Goal: Information Seeking & Learning: Find specific page/section

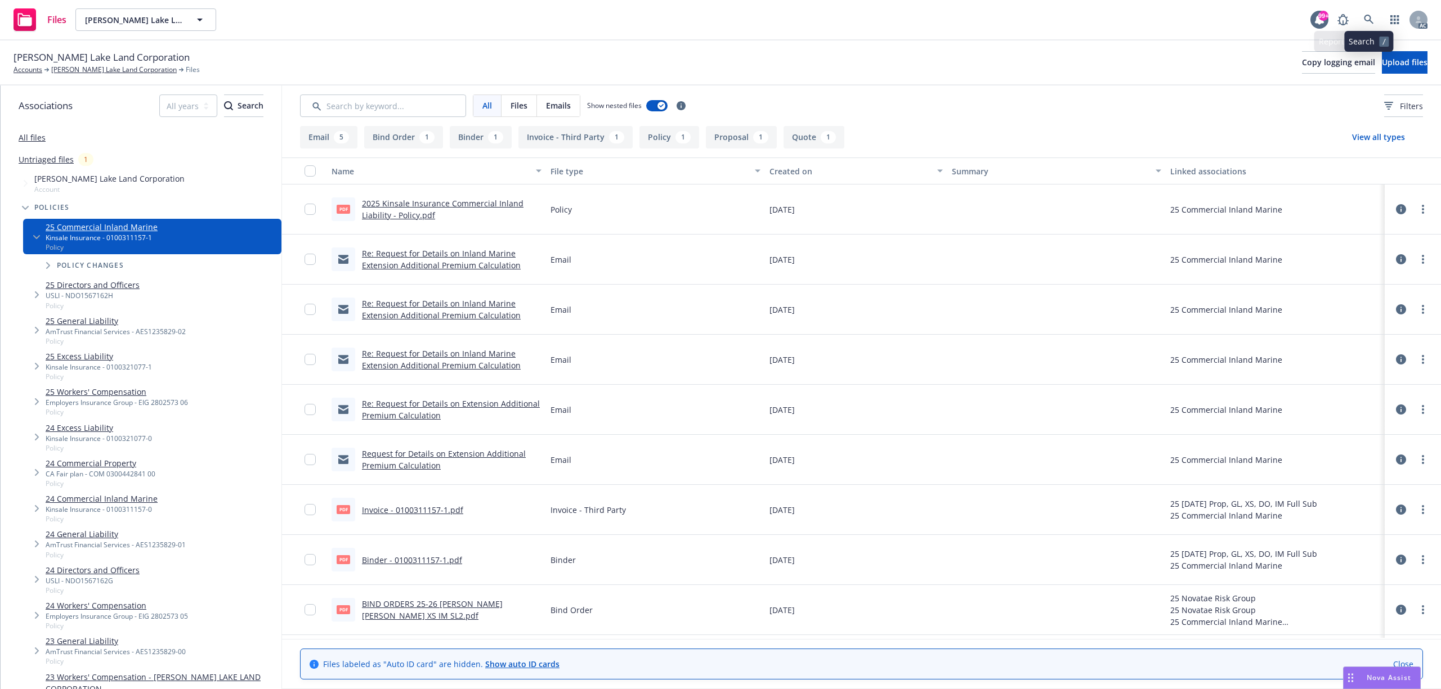
scroll to position [97, 0]
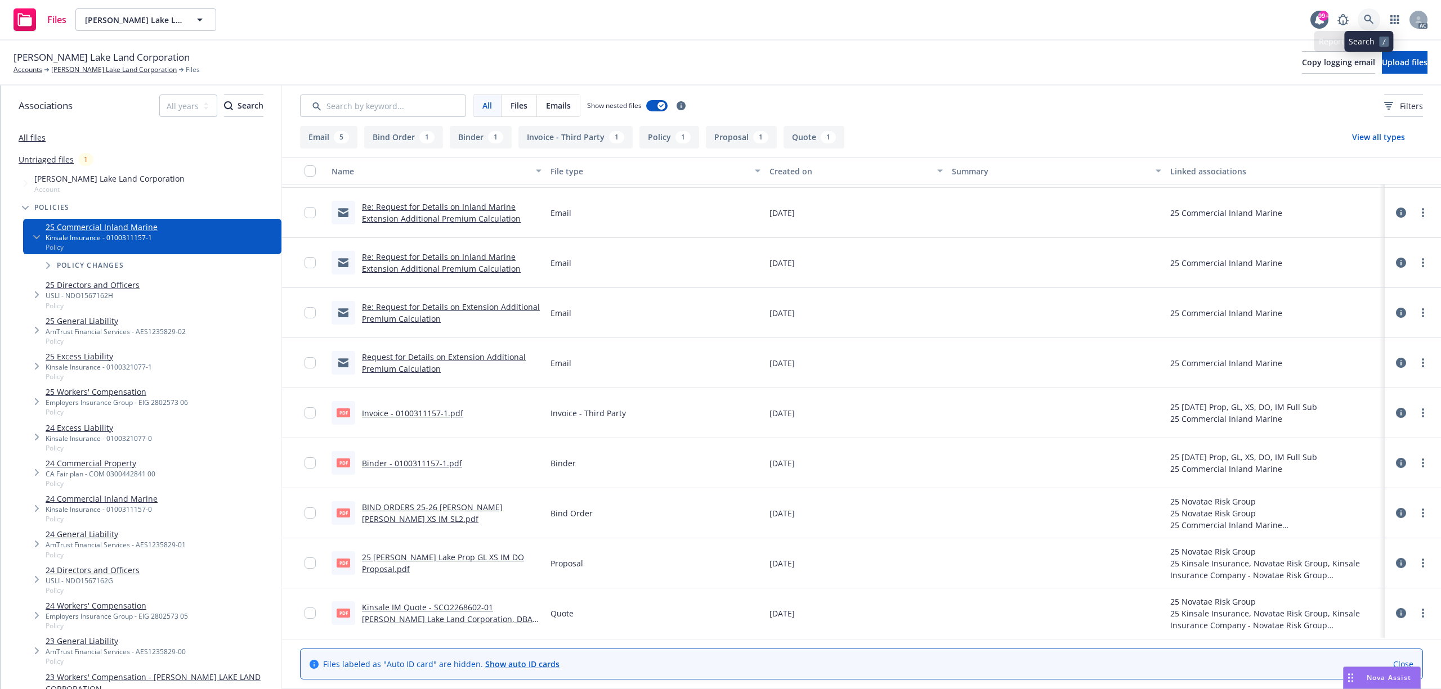
click at [1367, 21] on icon at bounding box center [1368, 20] width 10 height 10
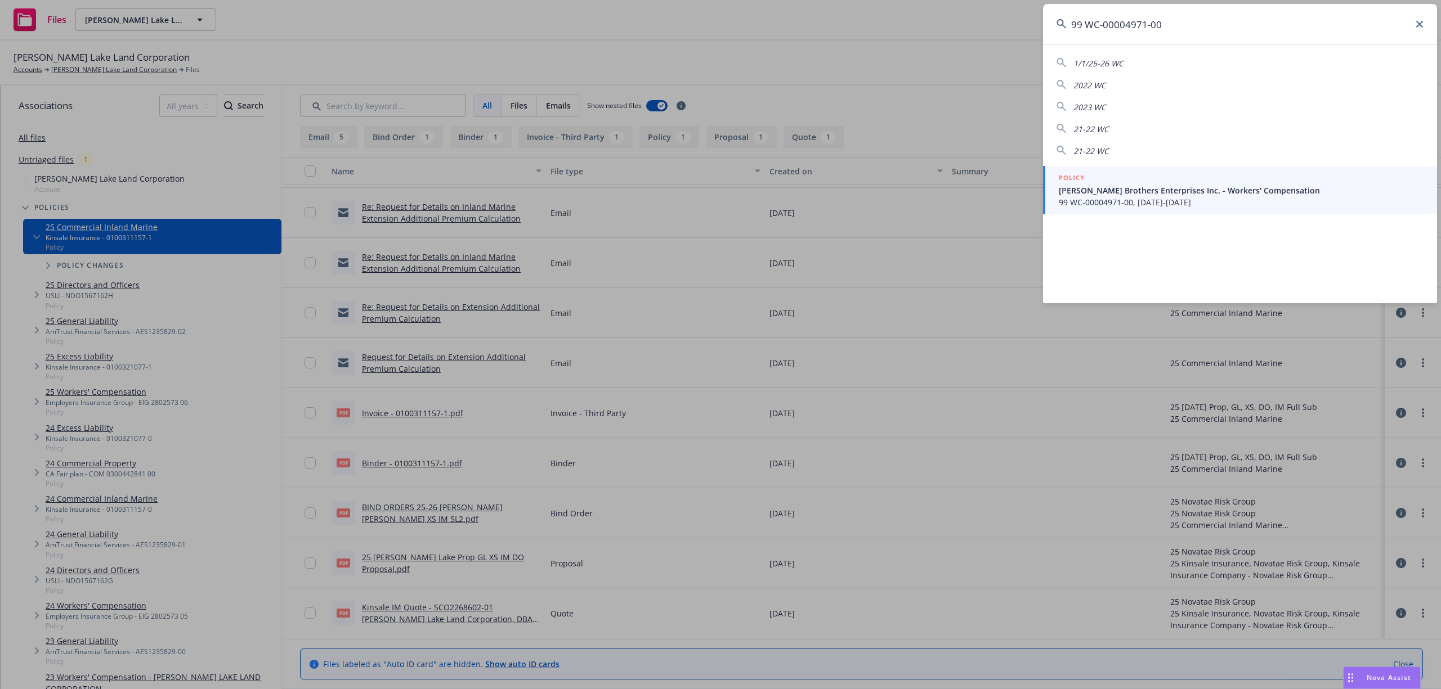
type input "99 WC-00004971-00"
click at [1194, 189] on span "Gagne Brothers Enterprises Inc. - Workers' Compensation" at bounding box center [1240, 191] width 365 height 12
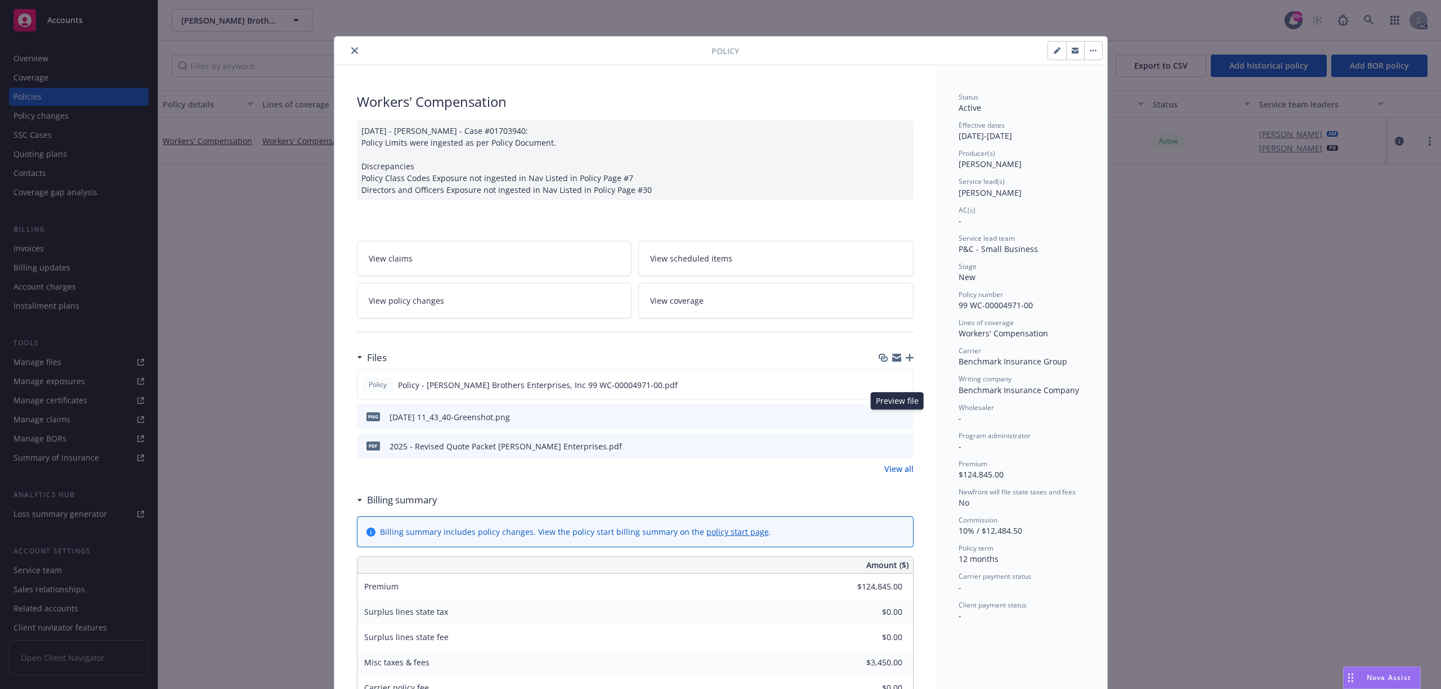
click at [901, 420] on icon "preview file" at bounding box center [903, 416] width 10 height 8
click at [898, 445] on icon "preview file" at bounding box center [903, 446] width 10 height 8
